Goal: Task Accomplishment & Management: Manage account settings

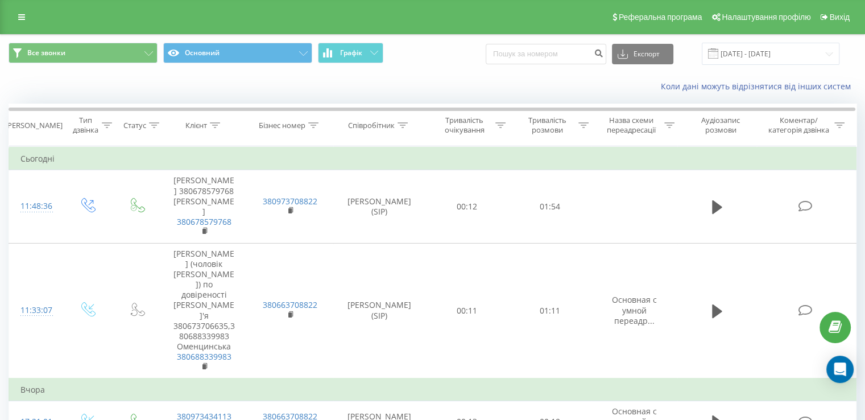
click at [441, 12] on div "Реферальна програма Налаштування профілю Вихід" at bounding box center [432, 17] width 865 height 34
